Goal: Find specific page/section: Find specific page/section

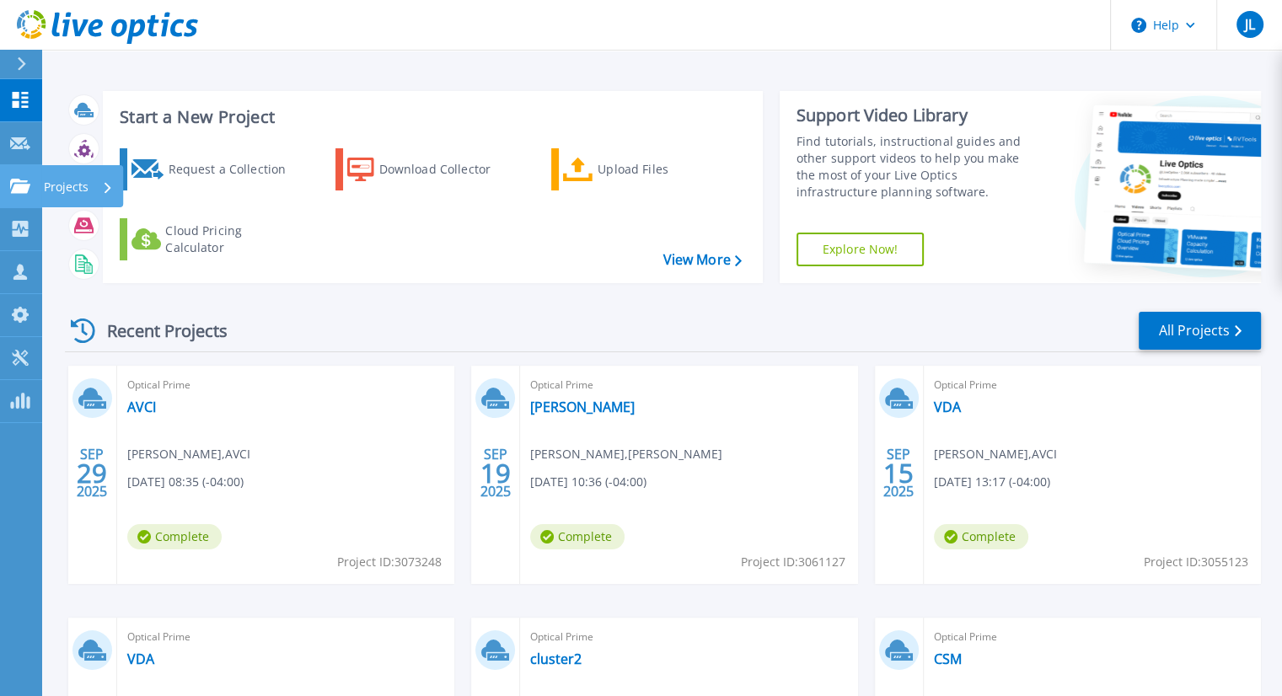
click at [19, 183] on icon at bounding box center [20, 186] width 20 height 14
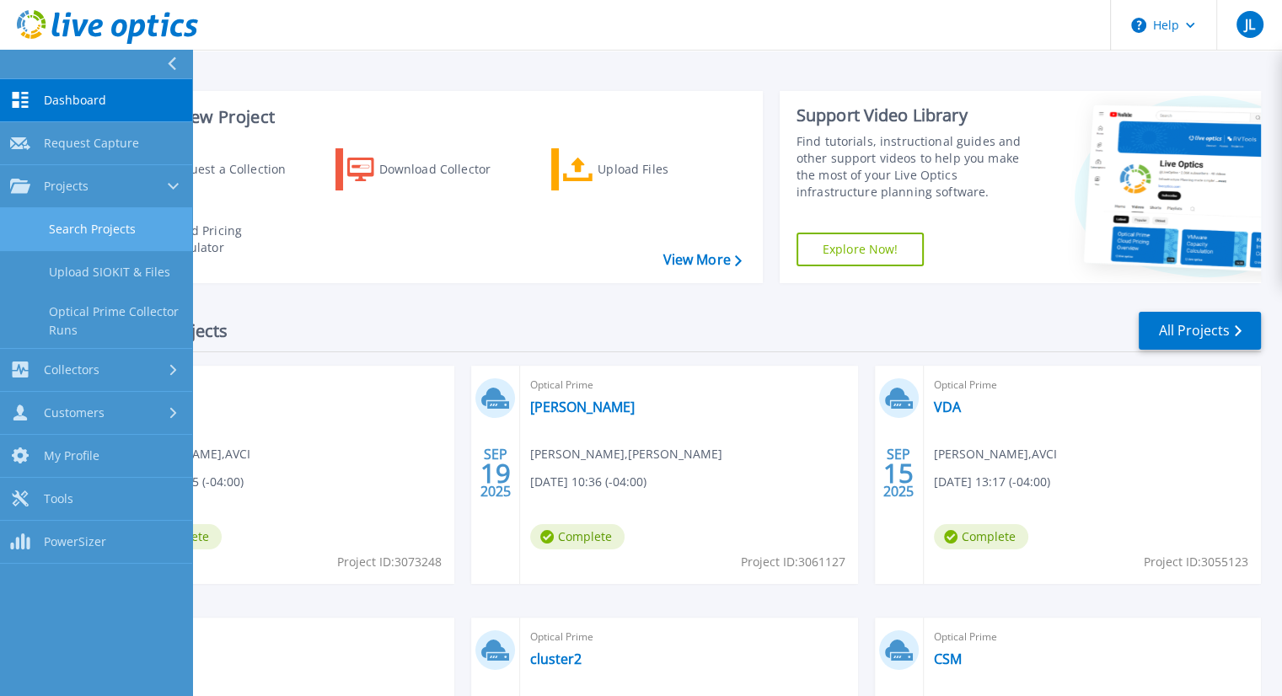
click at [95, 233] on link "Search Projects" at bounding box center [96, 229] width 192 height 43
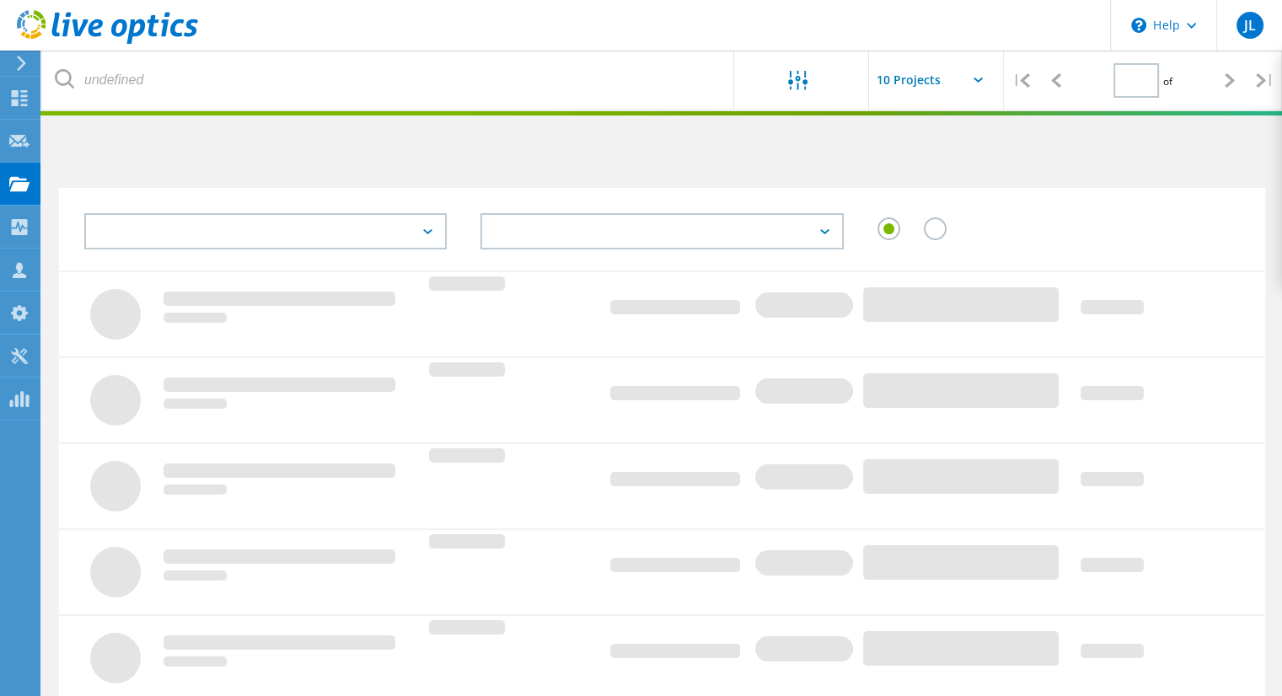
type input "1"
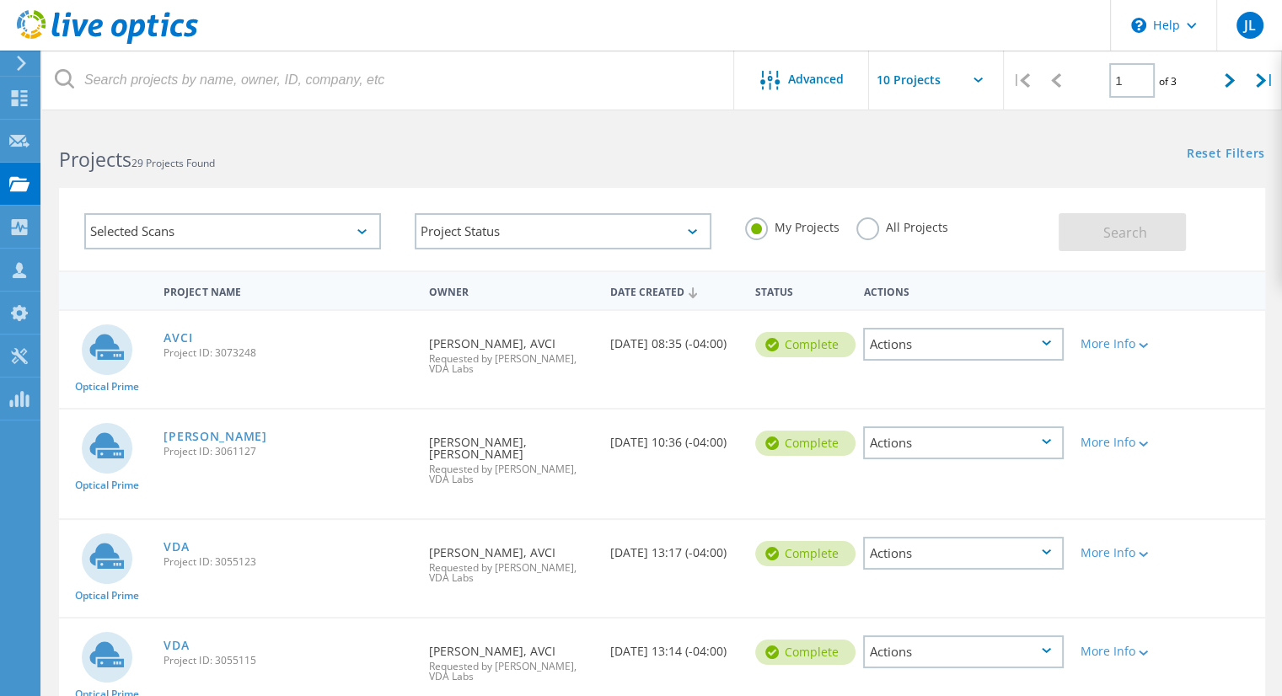
click at [967, 342] on div "Actions" at bounding box center [963, 344] width 201 height 33
